Goal: Information Seeking & Learning: Learn about a topic

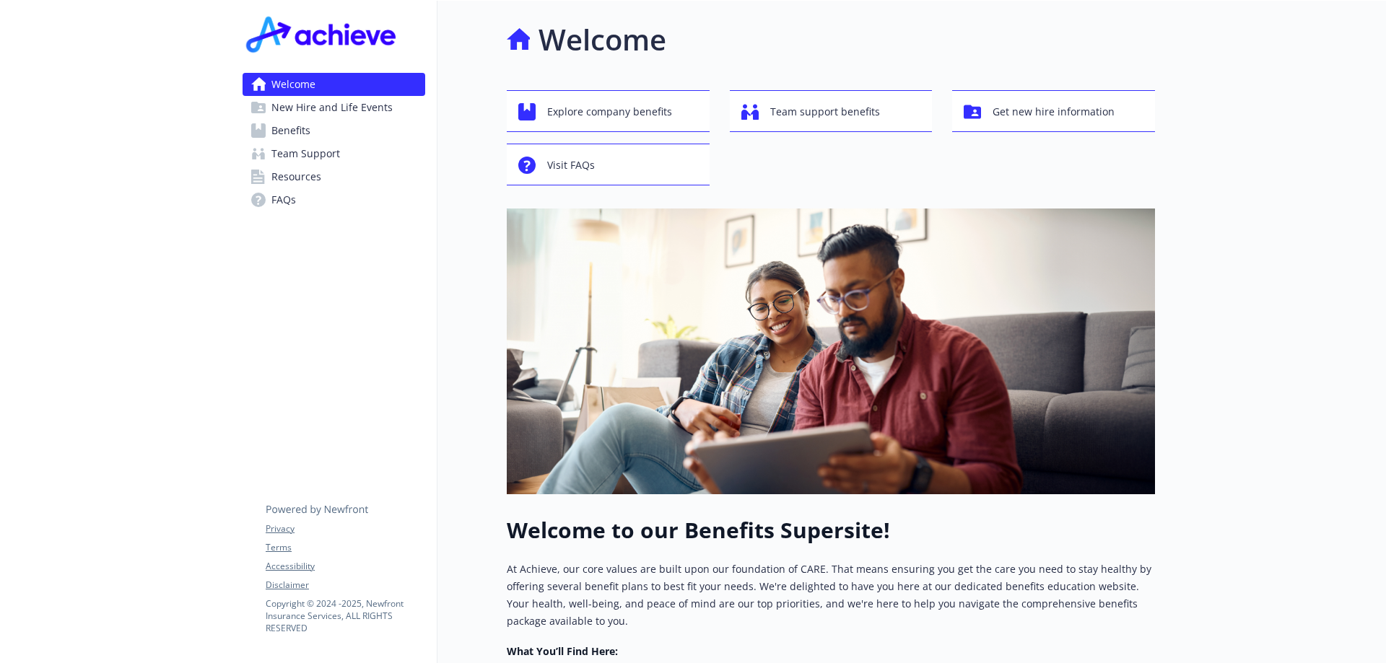
click at [302, 134] on span "Benefits" at bounding box center [290, 130] width 39 height 23
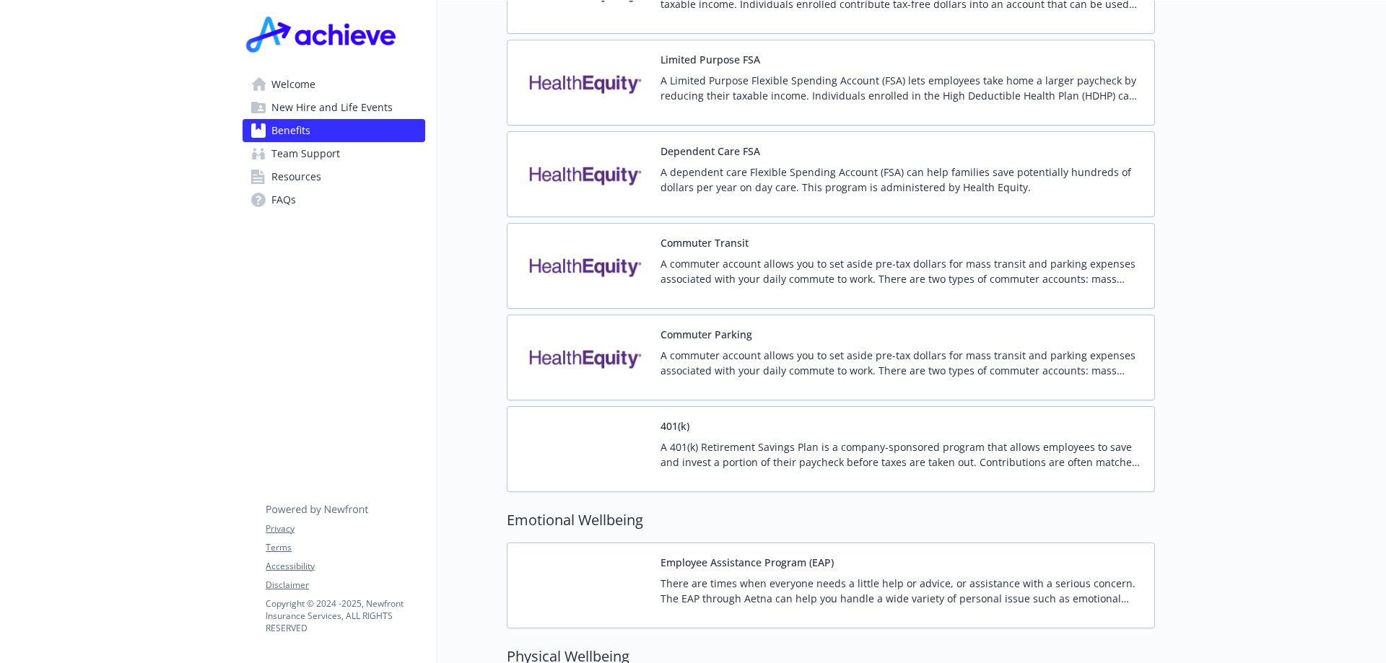
scroll to position [2598, 0]
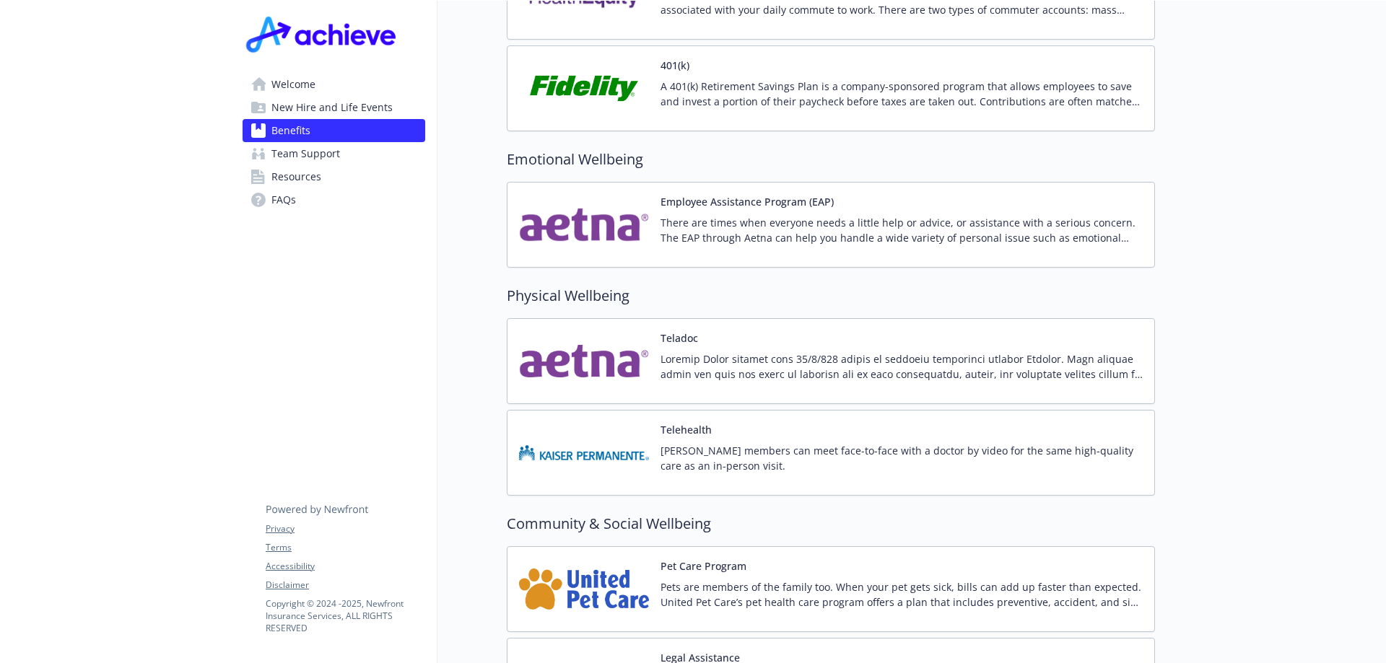
click at [782, 79] on p "A 401(k) Retirement Savings Plan is a company-sponsored program that allows emp…" at bounding box center [901, 94] width 482 height 30
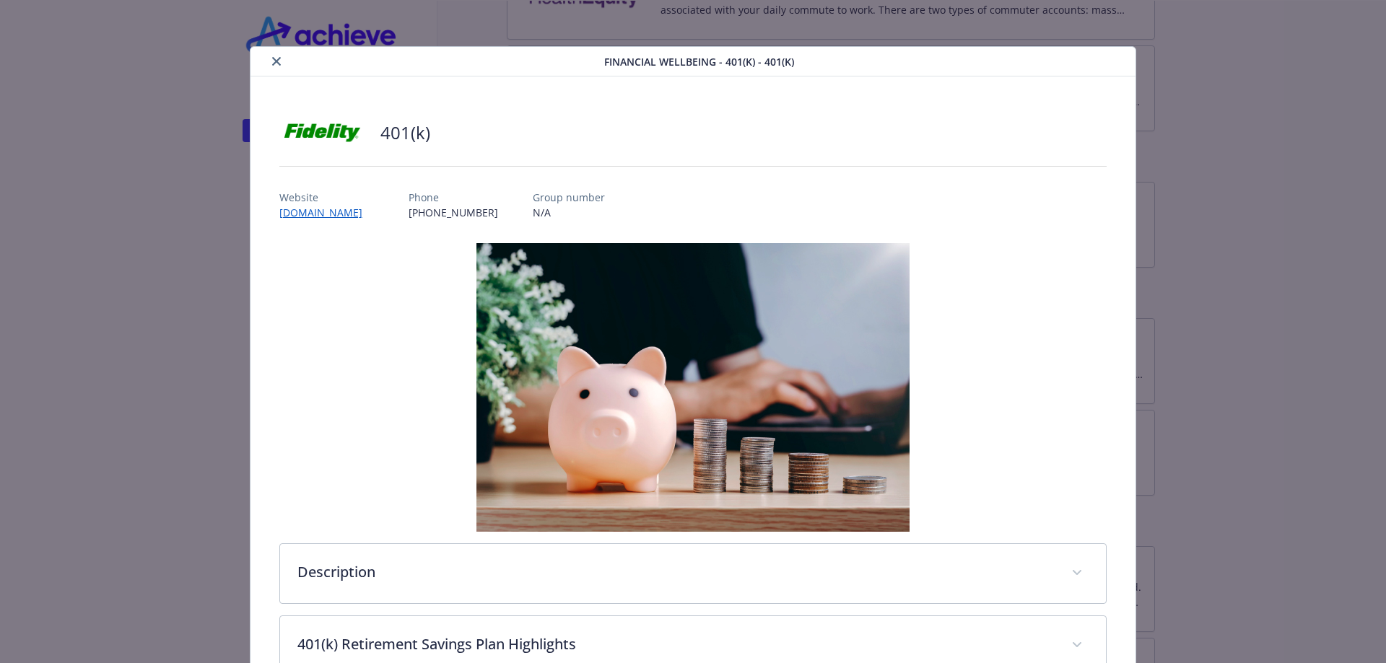
scroll to position [43, 0]
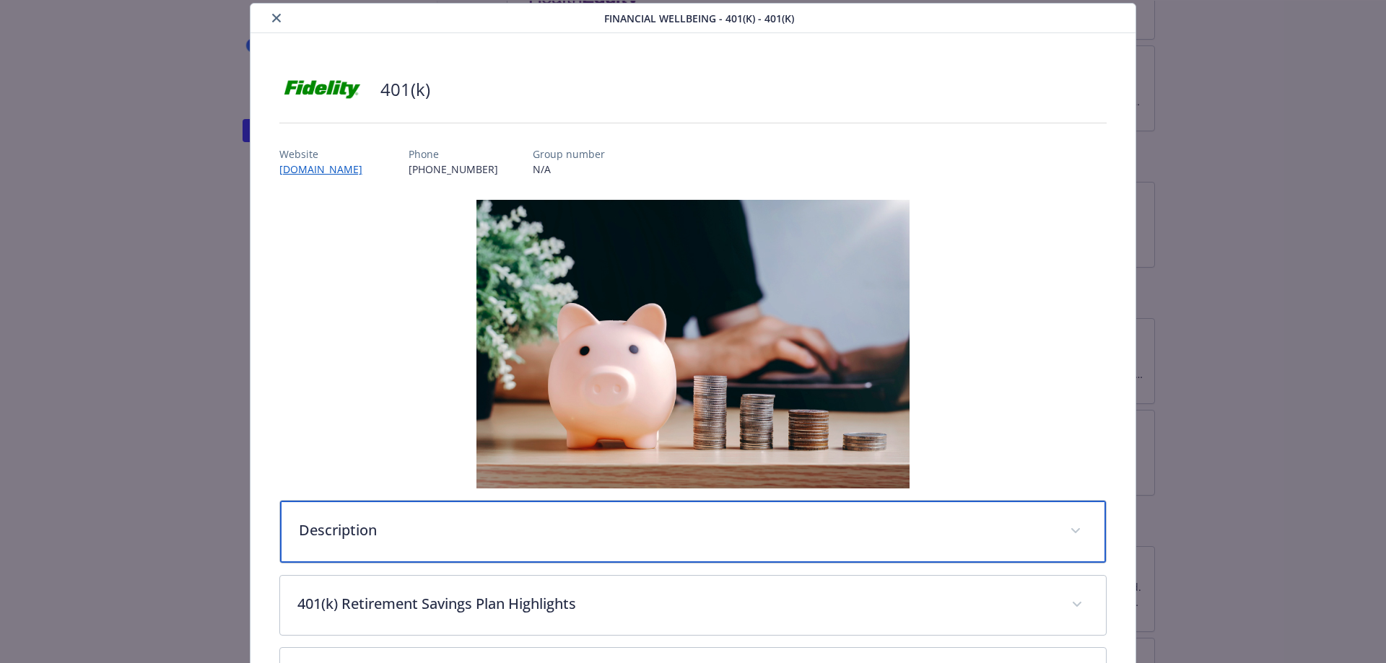
click at [346, 537] on p "Description" at bounding box center [676, 531] width 754 height 22
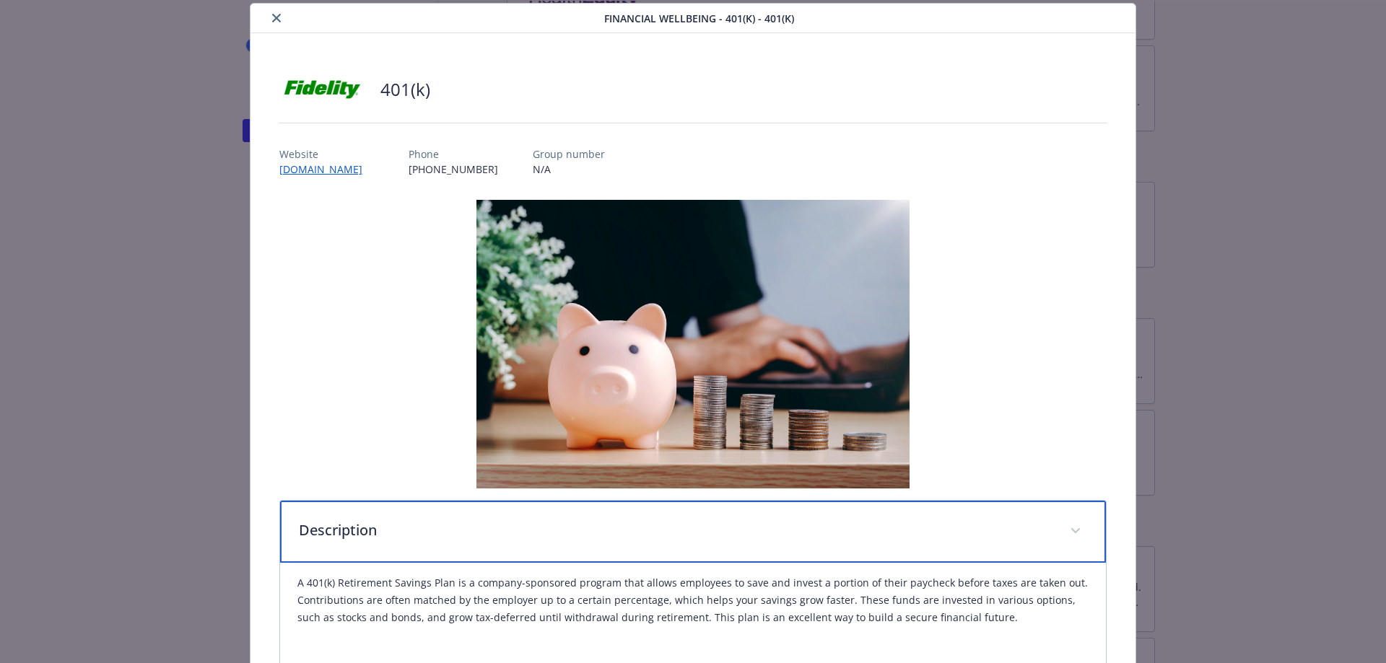
scroll to position [260, 0]
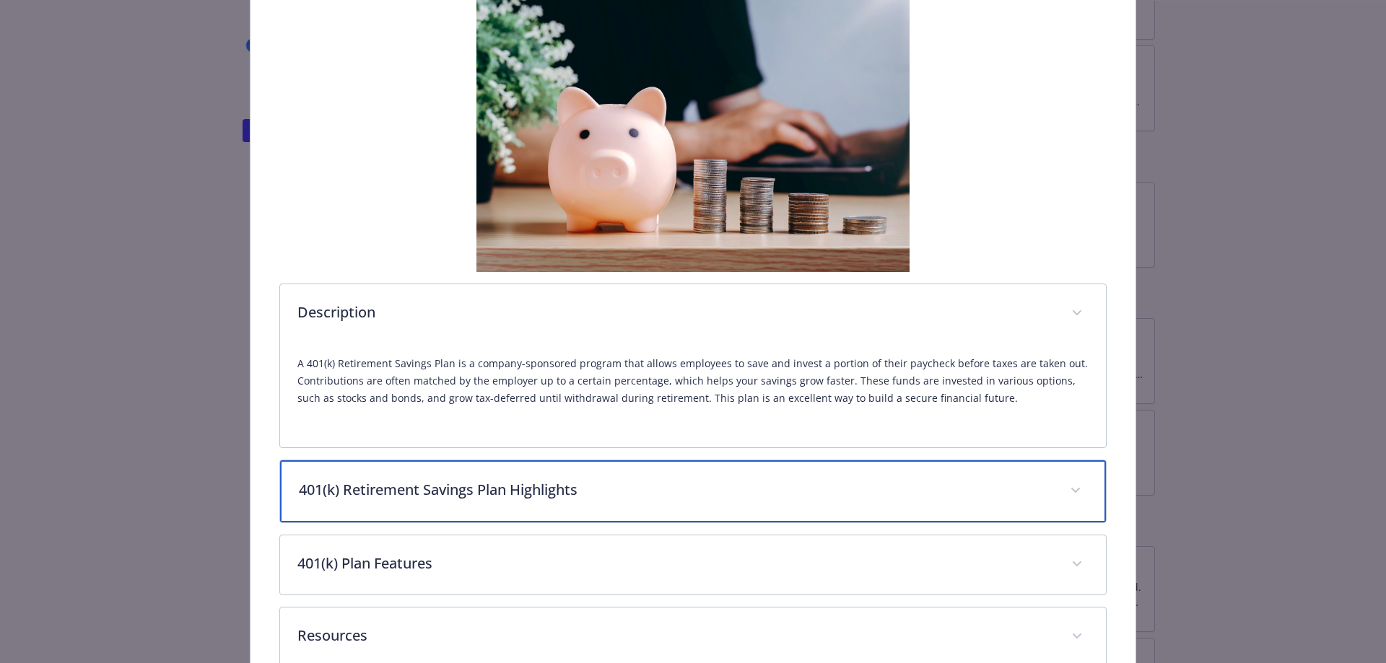
click at [461, 497] on p "401(k) Retirement Savings Plan Highlights" at bounding box center [676, 490] width 754 height 22
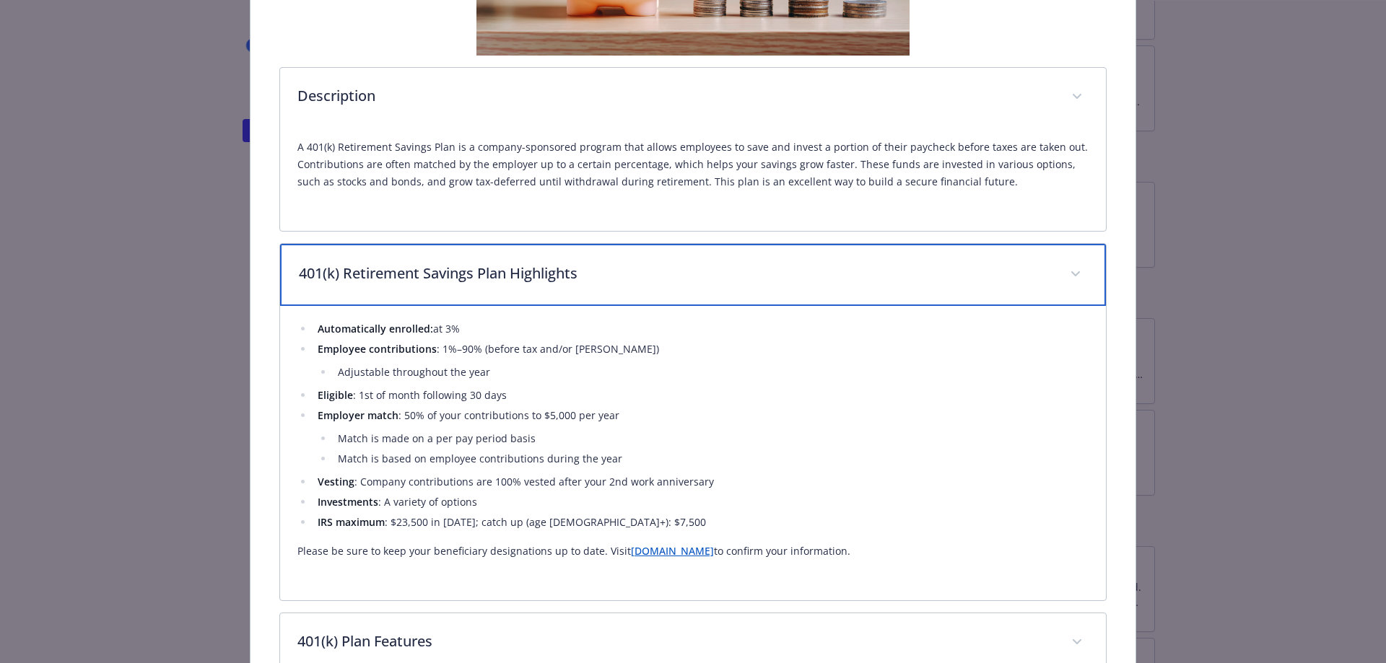
scroll to position [621, 0]
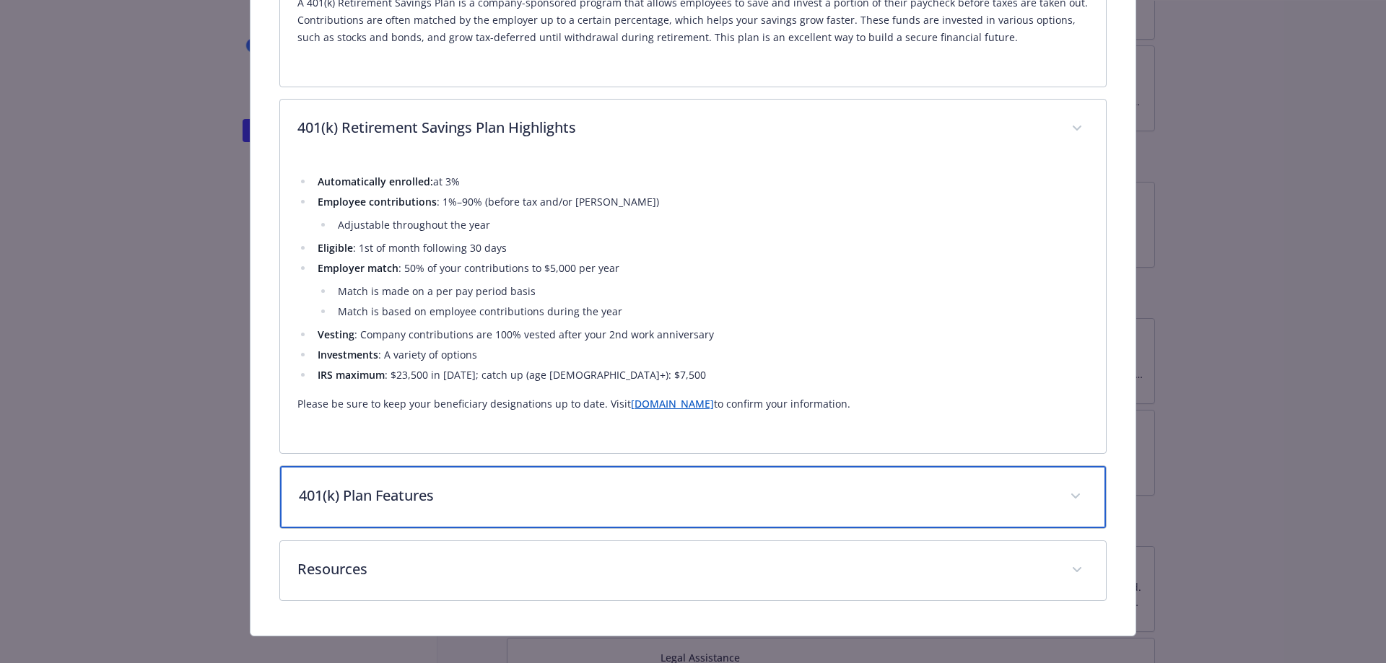
click at [372, 498] on p "401(k) Plan Features" at bounding box center [676, 496] width 754 height 22
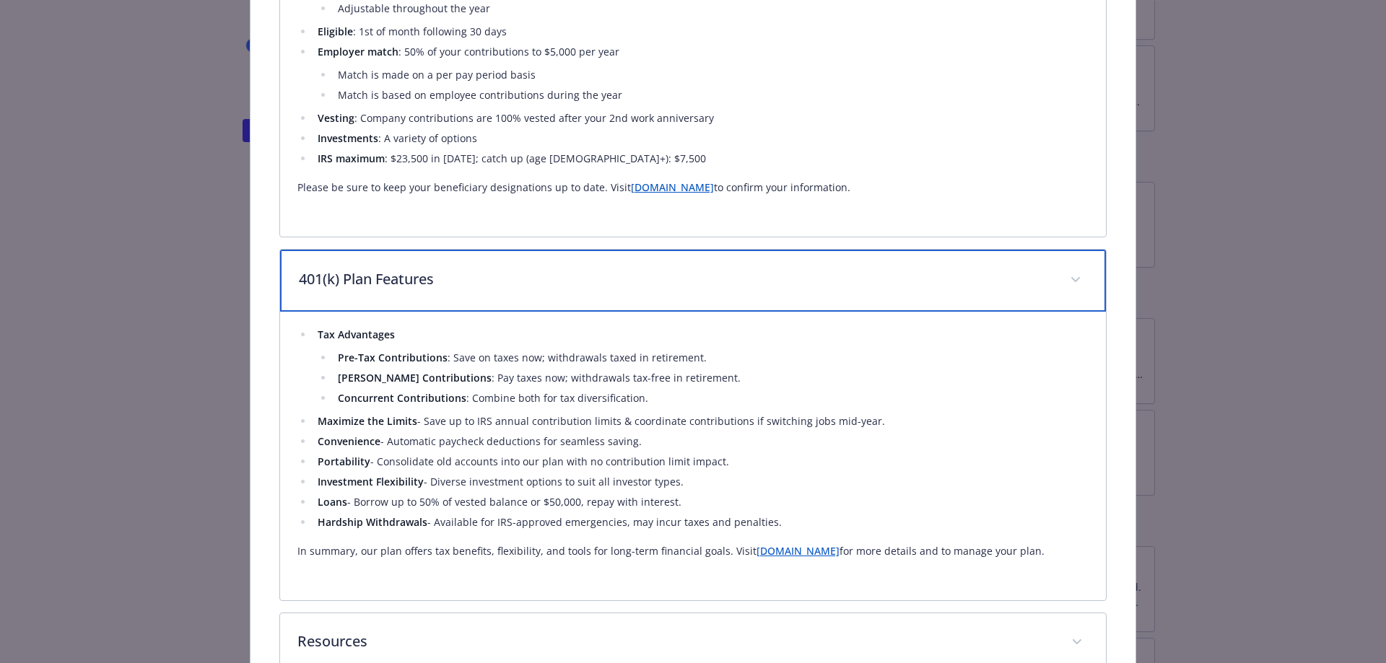
scroll to position [909, 0]
